Goal: Task Accomplishment & Management: Manage account settings

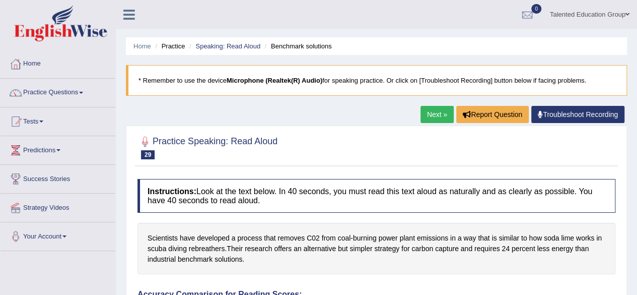
click at [535, 40] on ul "Home Practice Speaking: Read Aloud Benchmark solutions" at bounding box center [376, 46] width 501 height 18
